Goal: Task Accomplishment & Management: Manage account settings

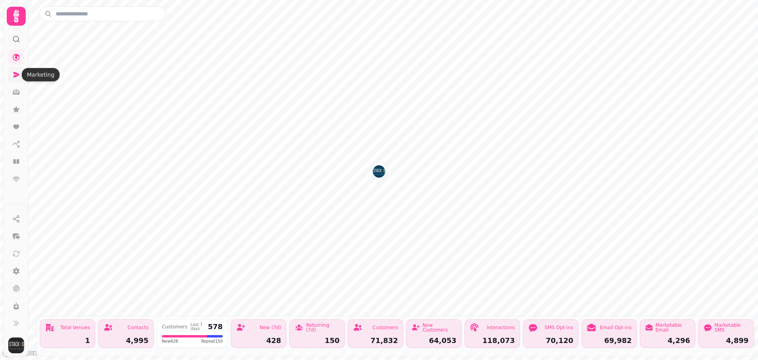
click at [16, 71] on icon at bounding box center [16, 75] width 8 height 8
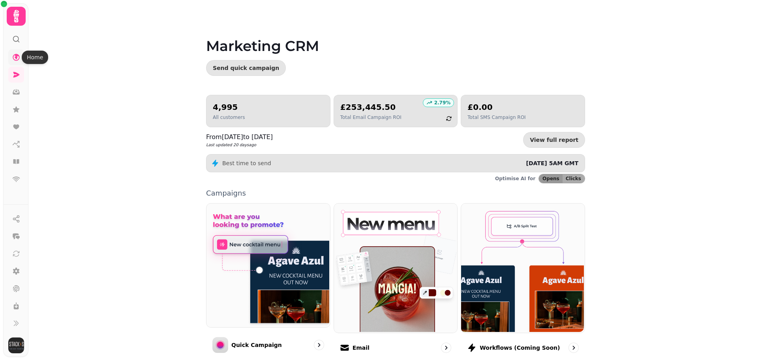
click at [20, 58] on icon at bounding box center [16, 57] width 8 height 8
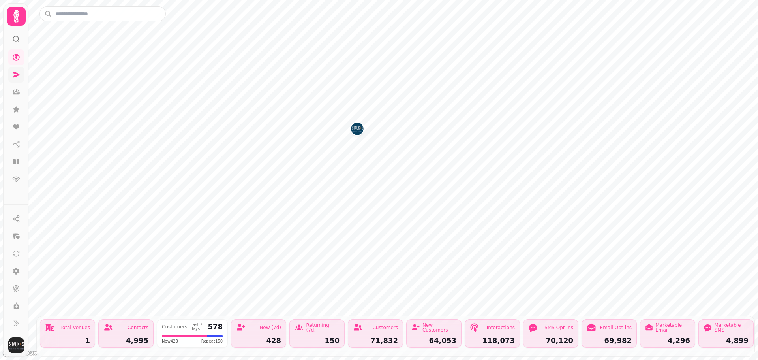
click at [17, 73] on icon at bounding box center [16, 75] width 6 height 6
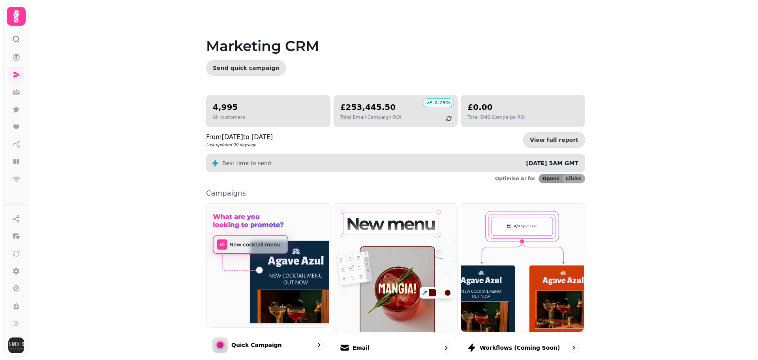
click at [15, 12] on icon at bounding box center [16, 16] width 6 height 13
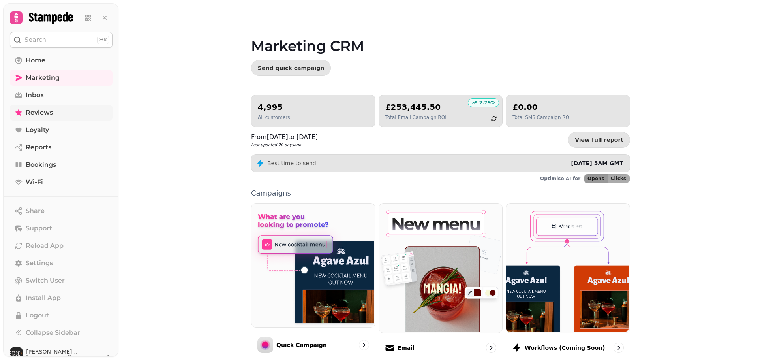
click at [32, 113] on span "Reviews" at bounding box center [39, 112] width 27 height 9
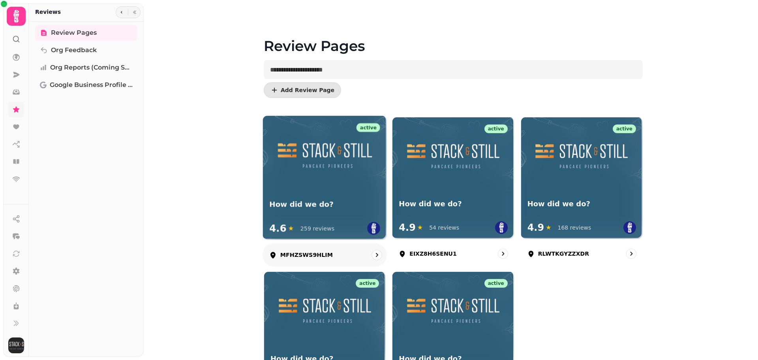
scroll to position [79, 0]
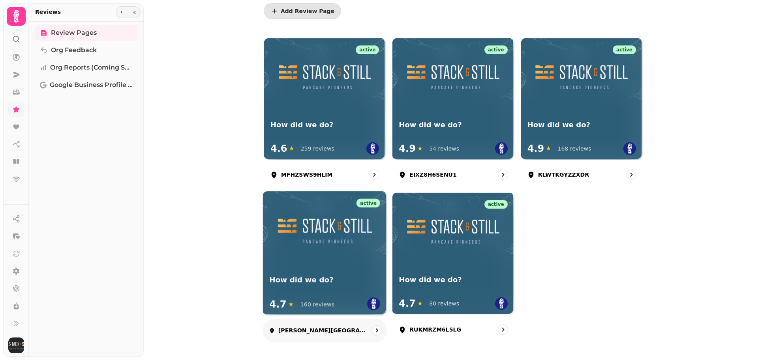
click at [281, 323] on div "[PERSON_NAME][GEOGRAPHIC_DATA]" at bounding box center [325, 330] width 125 height 23
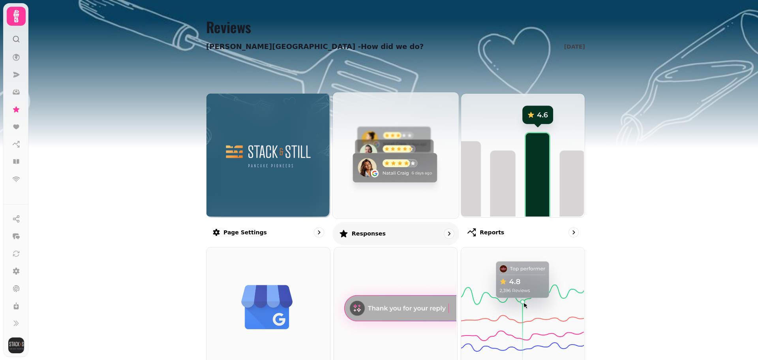
click at [363, 231] on p "Responses" at bounding box center [369, 234] width 34 height 8
